Goal: Task Accomplishment & Management: Manage account settings

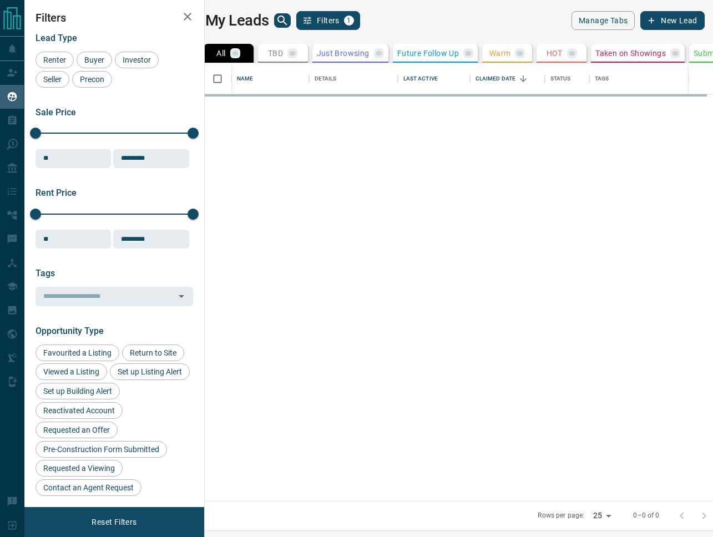
scroll to position [438, 504]
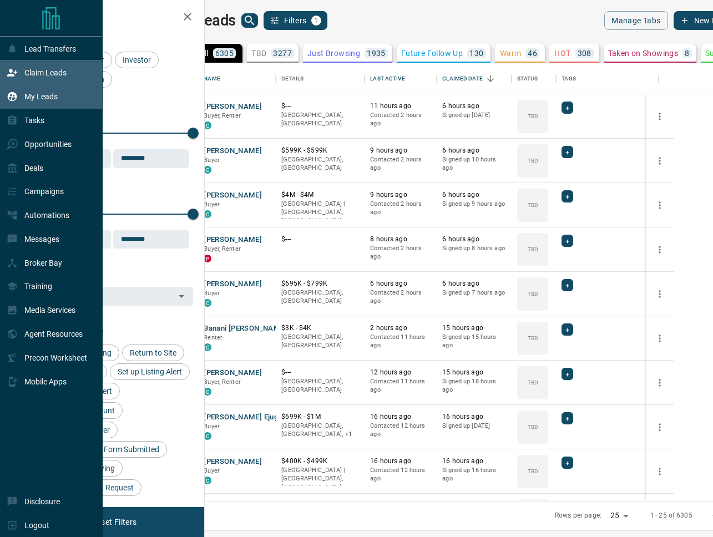
click at [44, 77] on p "Claim Leads" at bounding box center [45, 72] width 42 height 9
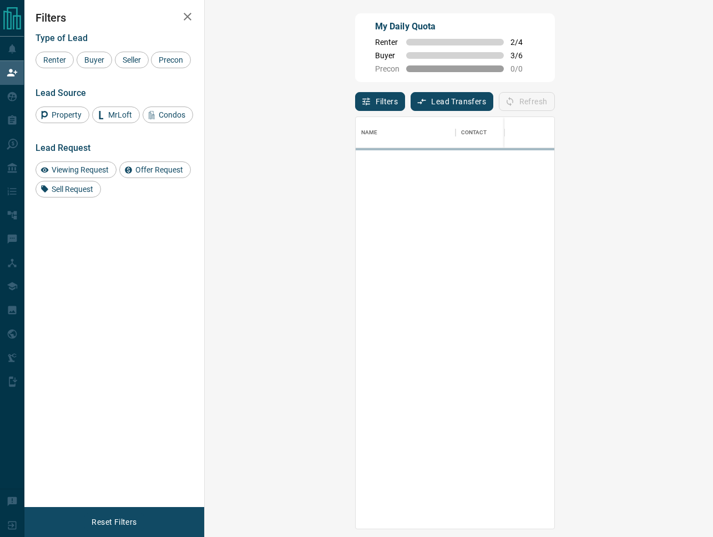
scroll to position [413, 485]
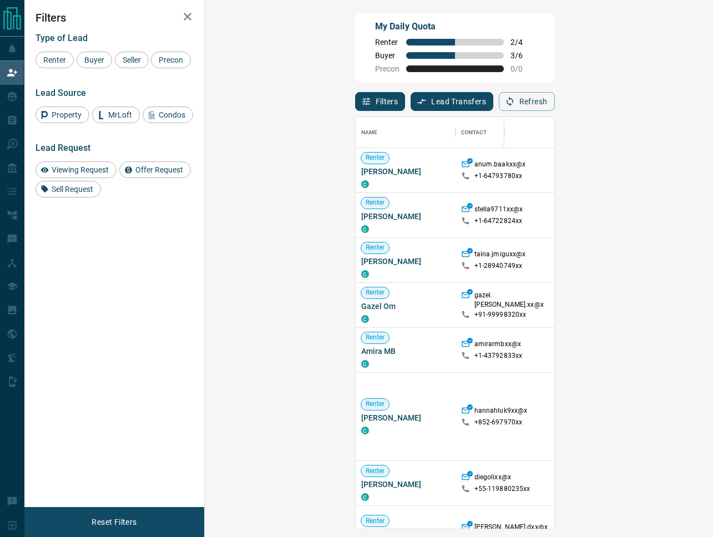
click at [355, 107] on button "Filters" at bounding box center [380, 101] width 51 height 19
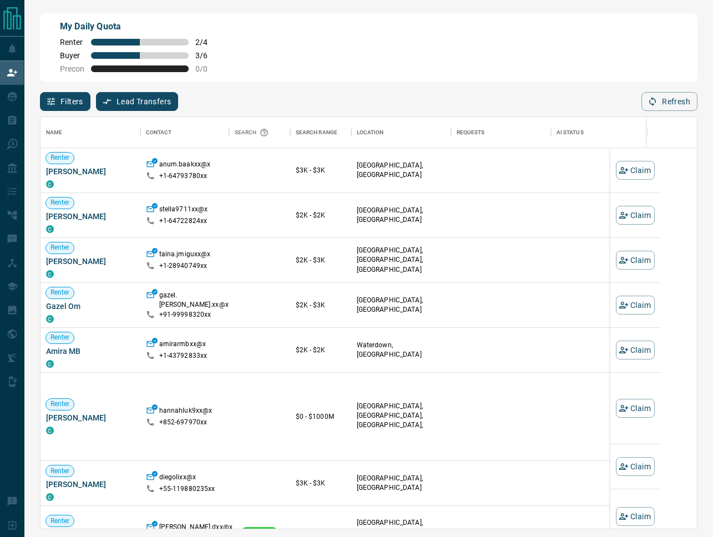
scroll to position [413, 657]
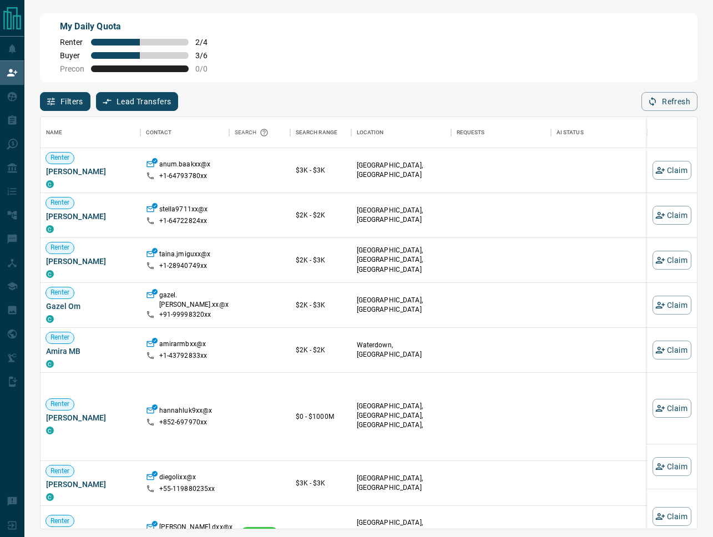
click at [54, 100] on icon "button" at bounding box center [51, 102] width 10 height 10
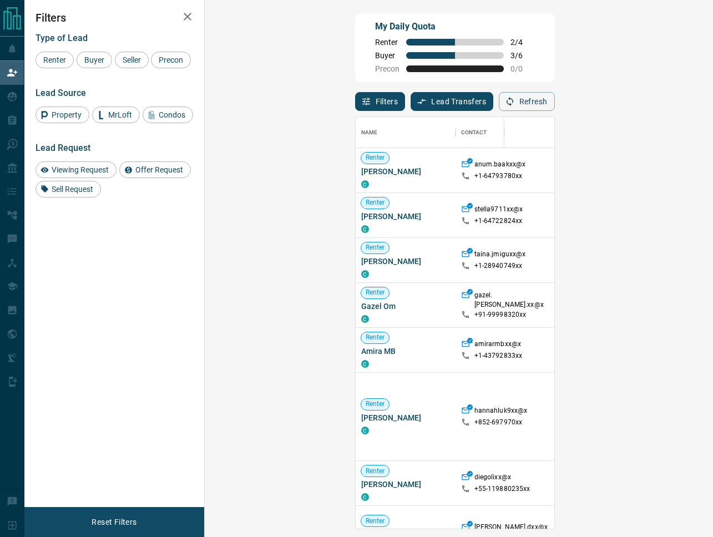
scroll to position [413, 485]
drag, startPoint x: 97, startPoint y: 63, endPoint x: 122, endPoint y: 62, distance: 24.4
click at [98, 62] on span "Buyer" at bounding box center [95, 60] width 28 height 9
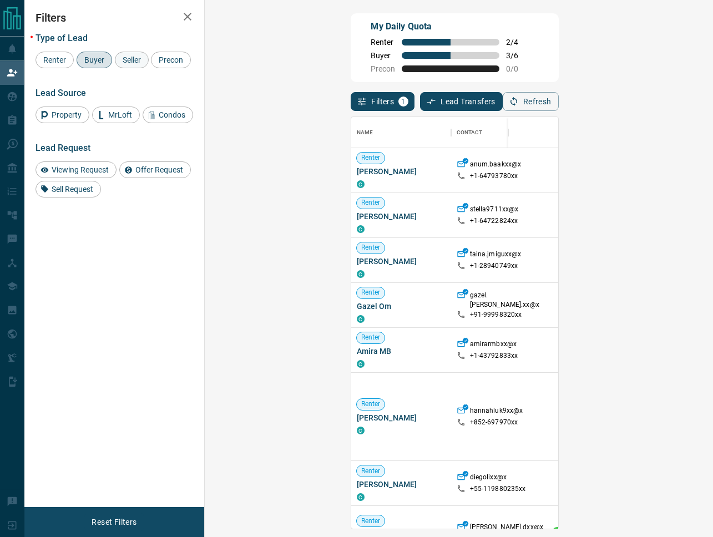
click at [122, 62] on span "Seller" at bounding box center [132, 60] width 26 height 9
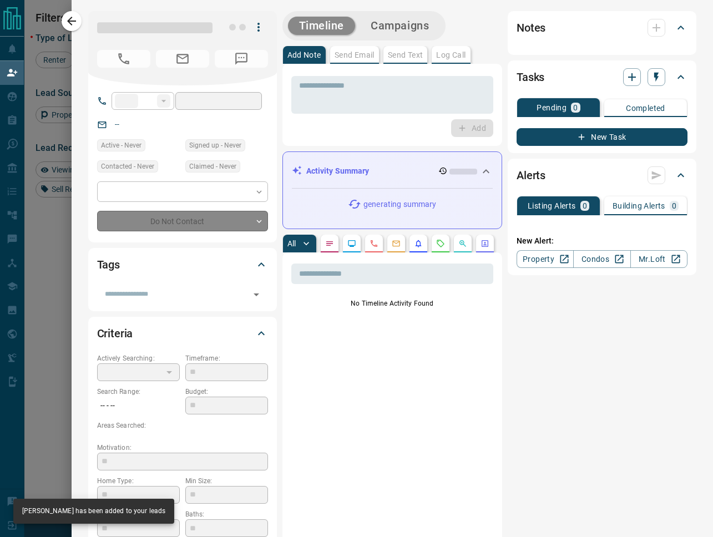
type input "**"
type input "**********"
type input "**"
type input "*********"
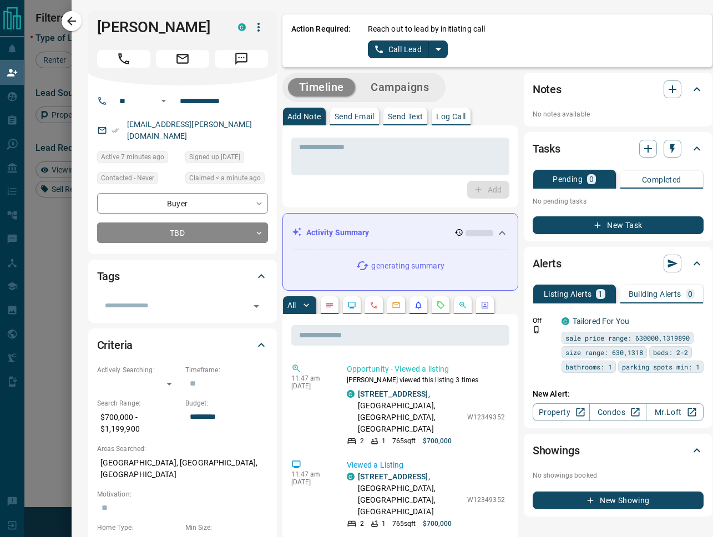
click at [444, 52] on icon "split button" at bounding box center [438, 49] width 13 height 13
click at [410, 92] on li "Log Manual Call" at bounding box center [408, 87] width 68 height 17
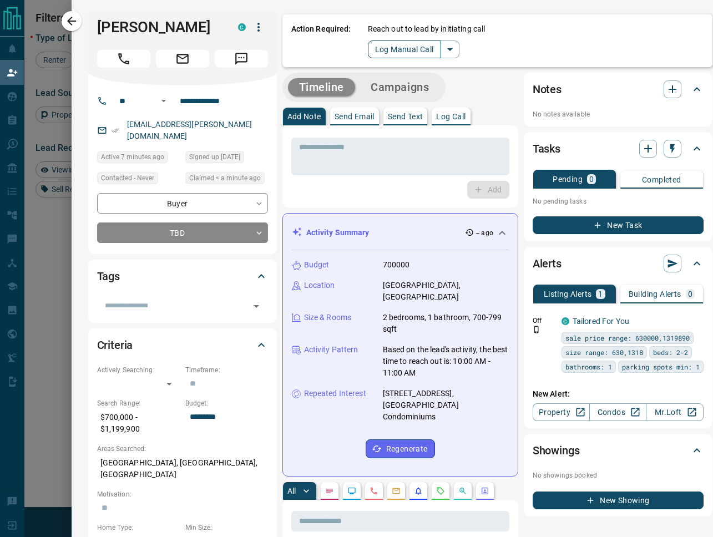
click at [401, 54] on button "Log Manual Call" at bounding box center [404, 50] width 73 height 18
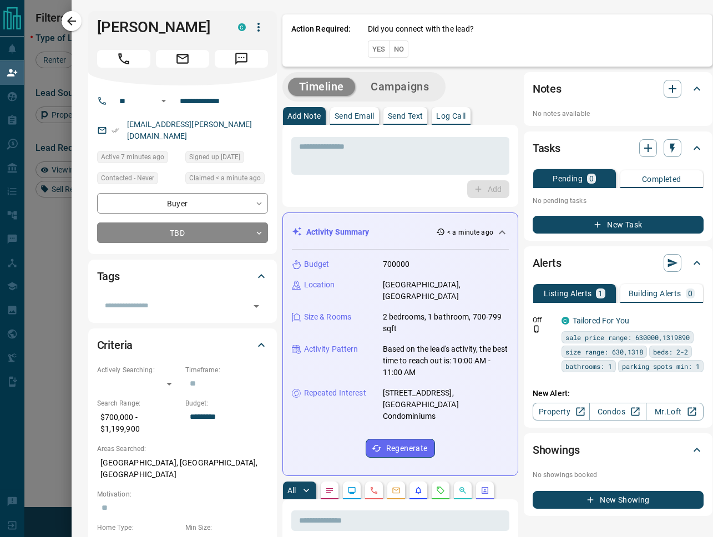
click at [375, 52] on button "Yes" at bounding box center [379, 49] width 22 height 17
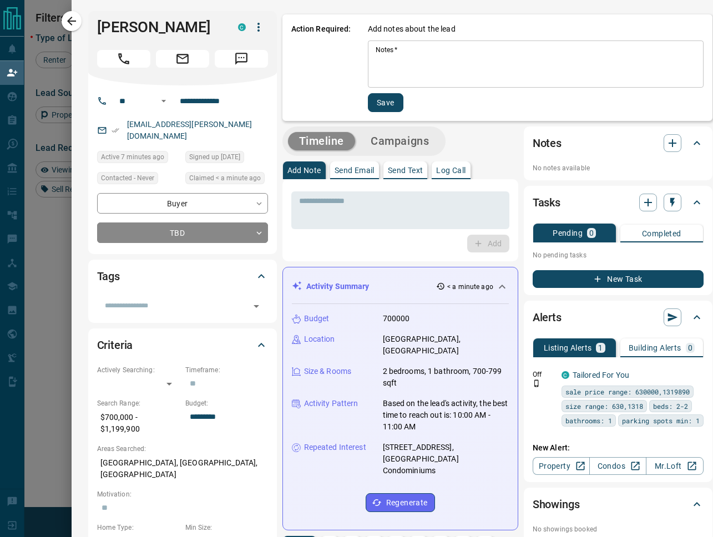
click at [399, 74] on textarea "Notes   *" at bounding box center [536, 65] width 320 height 38
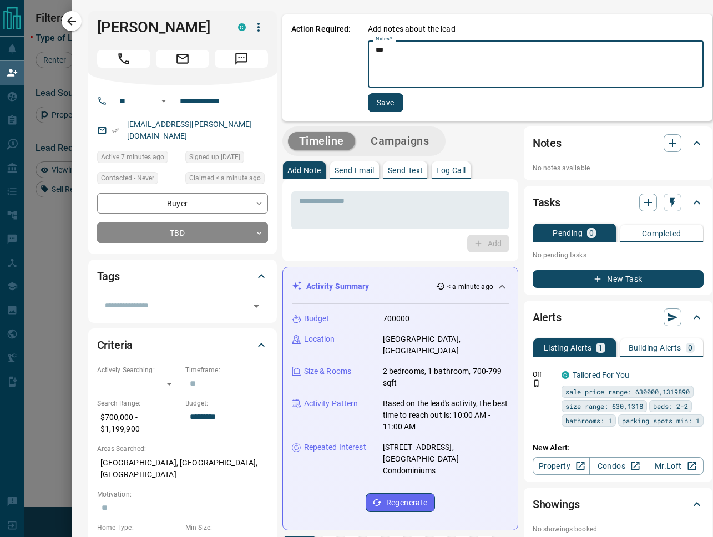
type textarea "***"
click at [384, 103] on button "Save" at bounding box center [386, 102] width 36 height 19
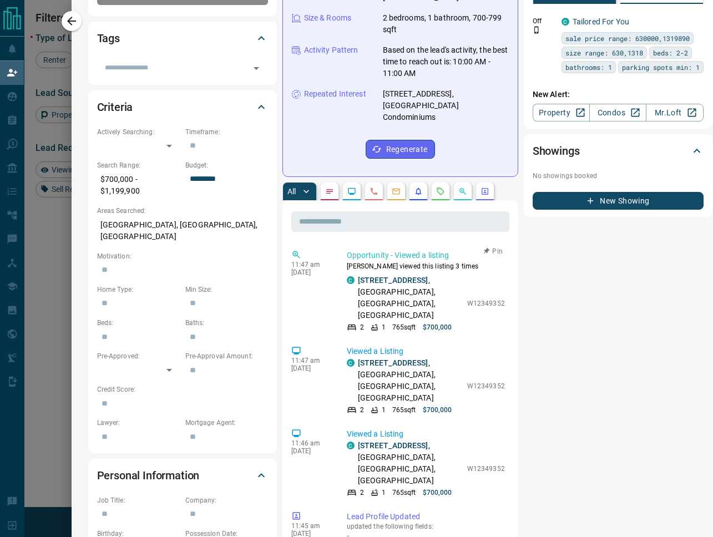
scroll to position [0, 0]
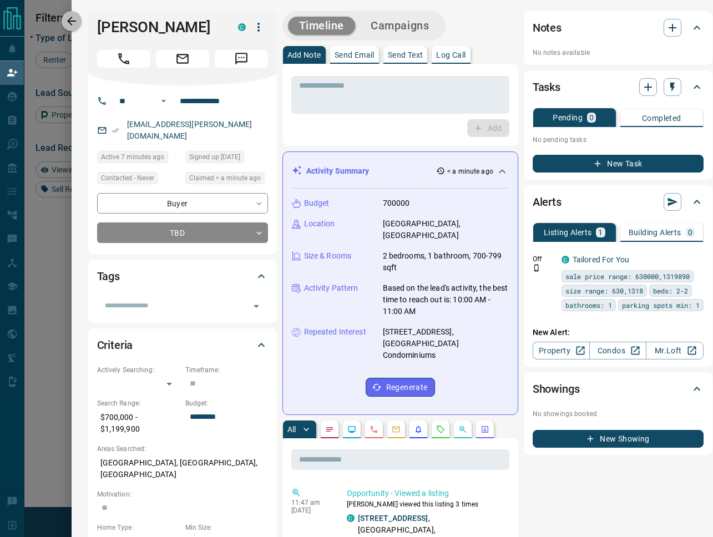
drag, startPoint x: 72, startPoint y: 23, endPoint x: 217, endPoint y: 85, distance: 158.0
click at [72, 24] on icon "button" at bounding box center [71, 20] width 13 height 13
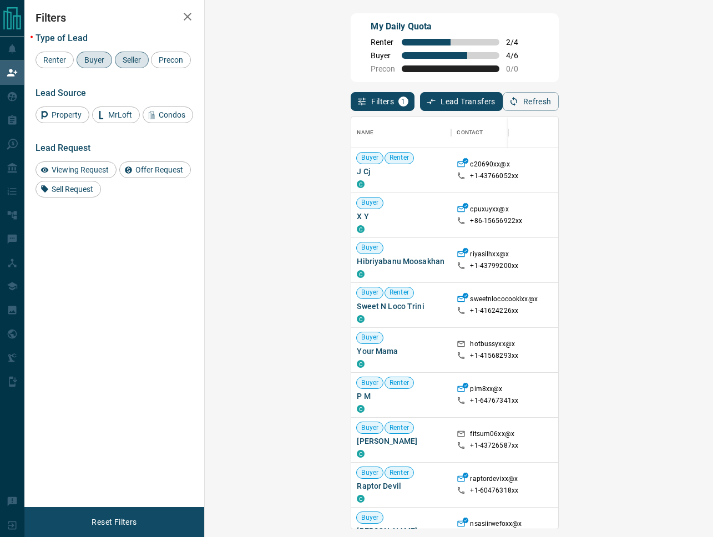
click at [445, 91] on div "Filters 1 Lead Transfers 0 Refresh" at bounding box center [455, 96] width 208 height 29
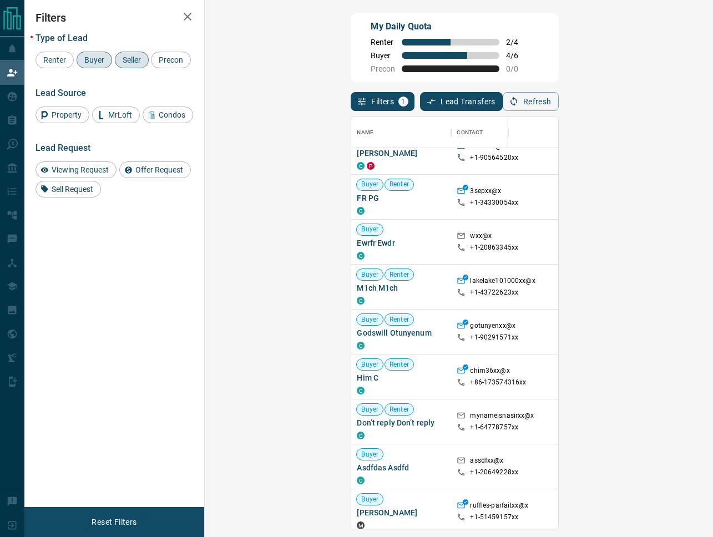
scroll to position [2964, 0]
